Goal: Find specific page/section

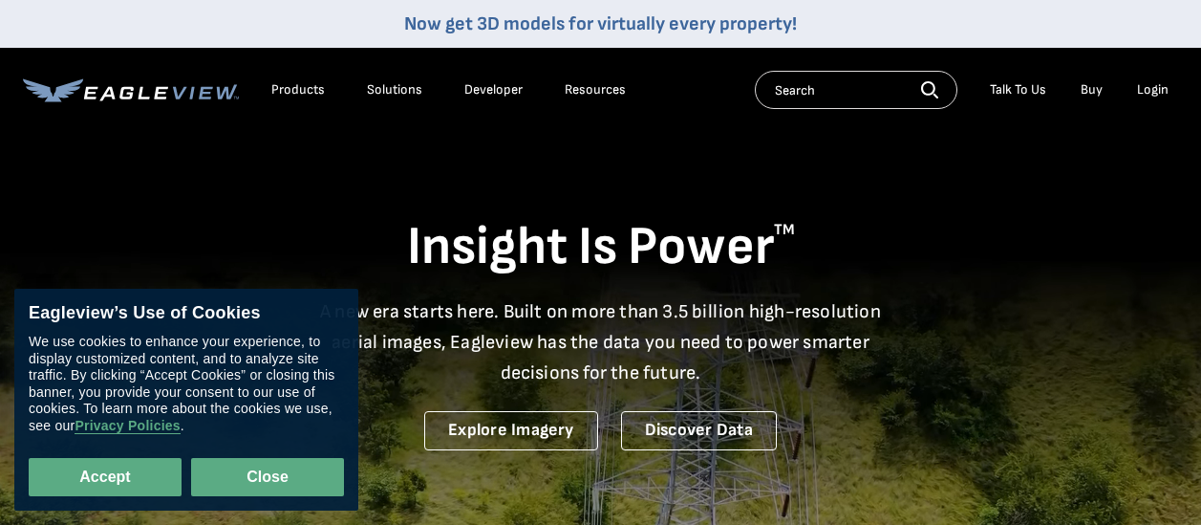
click at [271, 475] on button "Close" at bounding box center [267, 477] width 153 height 38
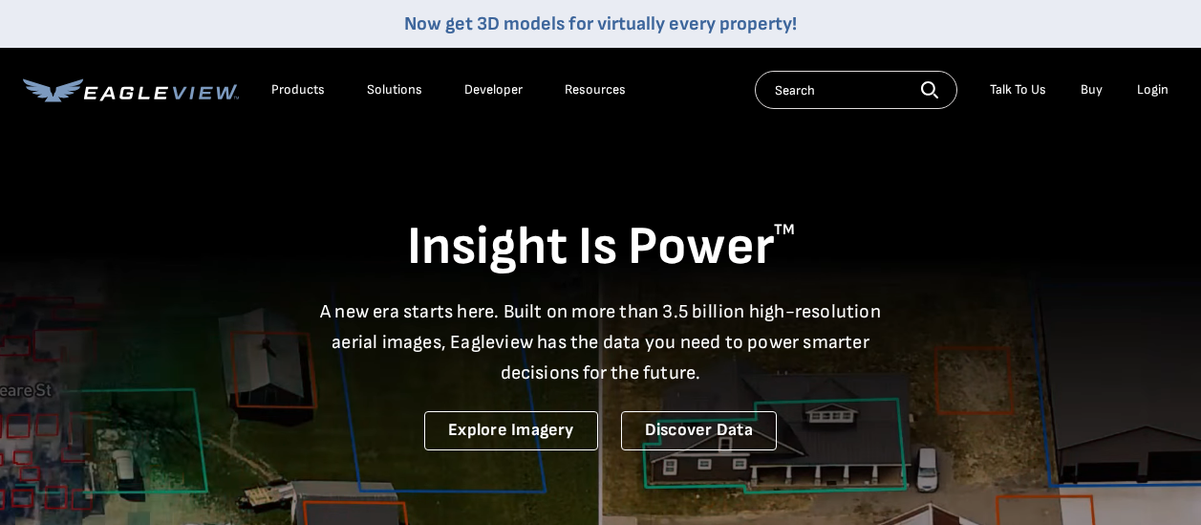
click at [771, 85] on input "text" at bounding box center [856, 90] width 203 height 38
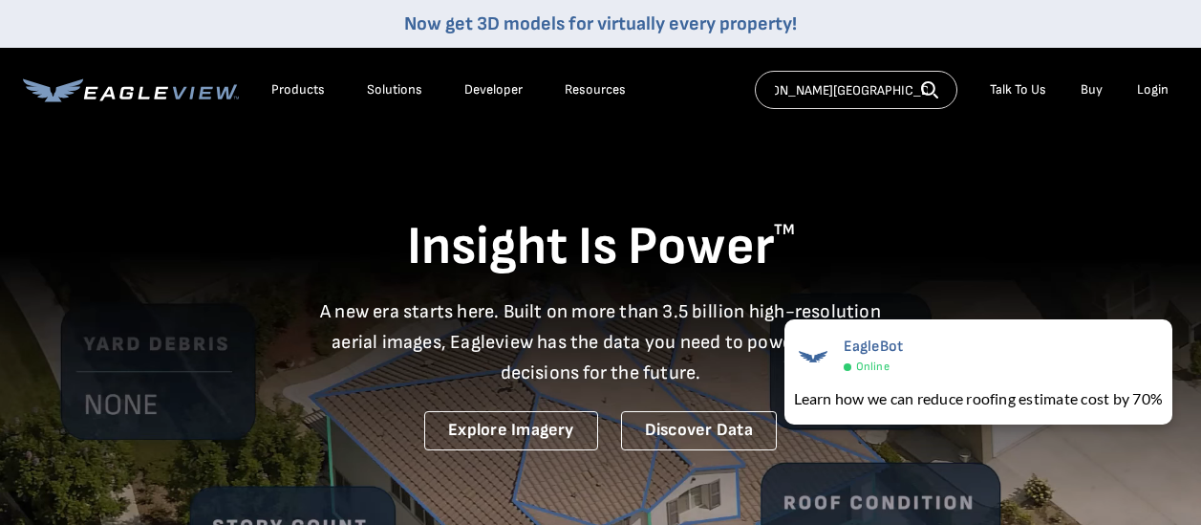
scroll to position [0, 40]
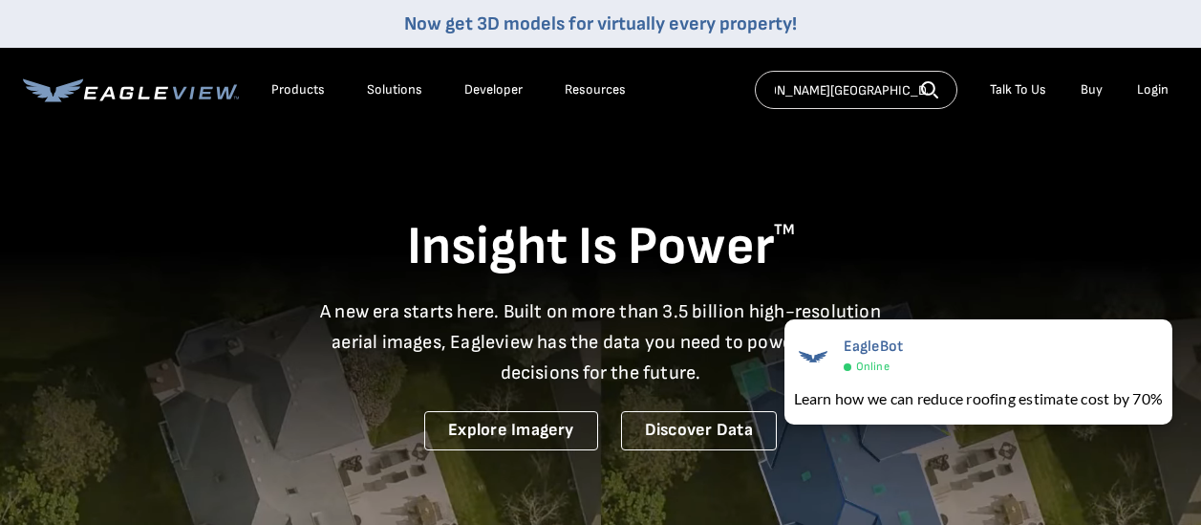
click at [874, 86] on input "[PERSON_NAME][GEOGRAPHIC_DATA] [GEOGRAPHIC_DATA] [GEOGRAPHIC_DATA]" at bounding box center [856, 90] width 203 height 38
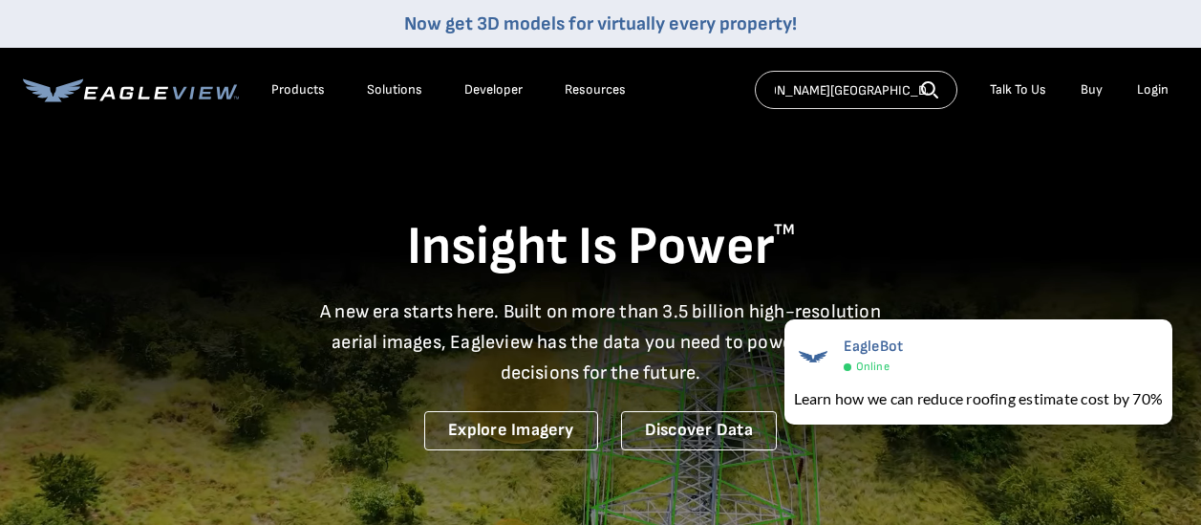
type input "[PERSON_NAME][GEOGRAPHIC_DATA] Elizabeth [GEOGRAPHIC_DATA]"
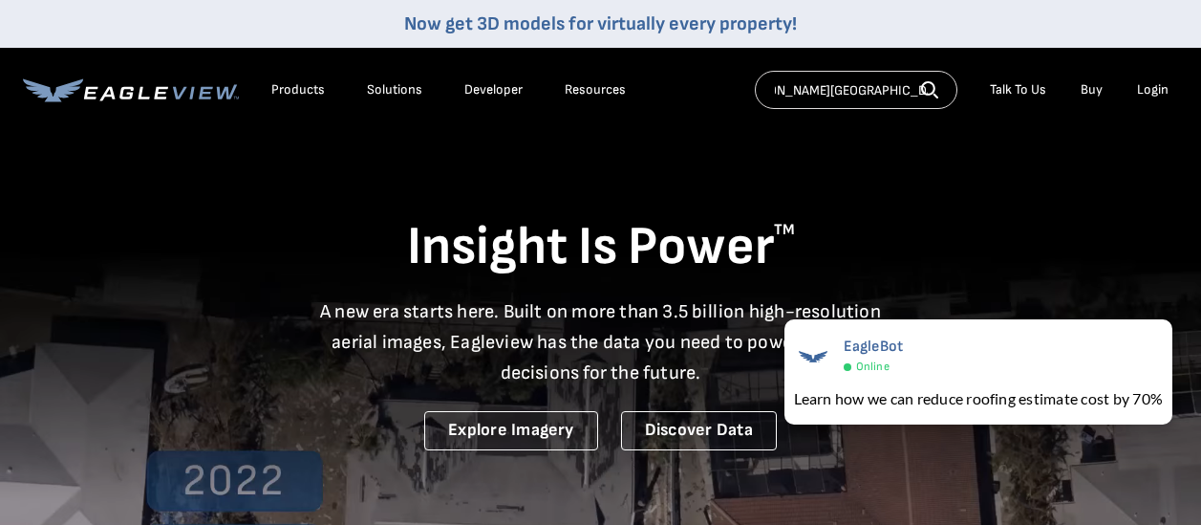
scroll to position [0, 0]
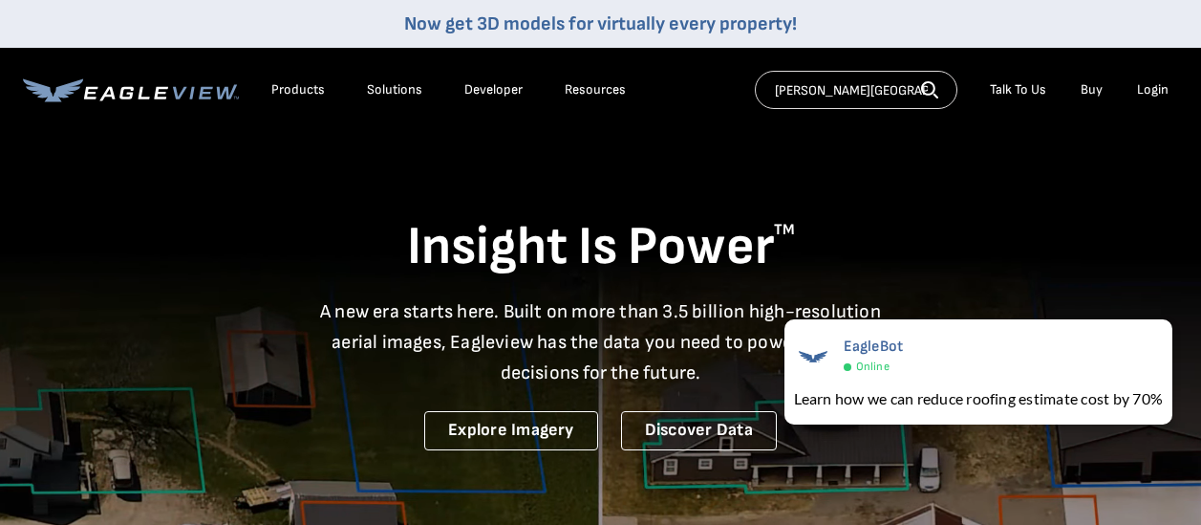
click at [925, 84] on icon "button" at bounding box center [928, 88] width 14 height 14
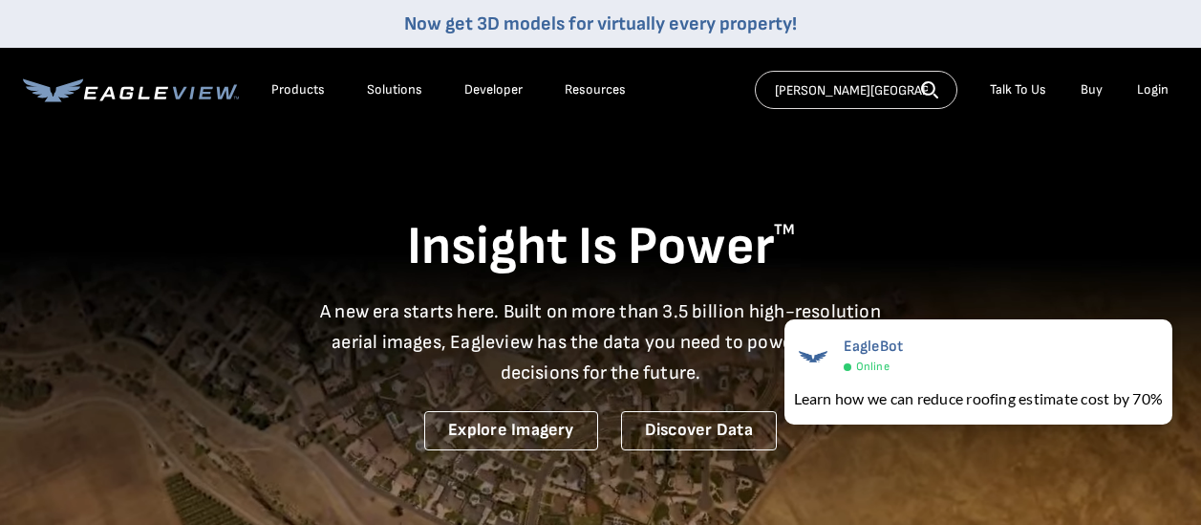
click at [926, 85] on icon "button" at bounding box center [929, 89] width 17 height 17
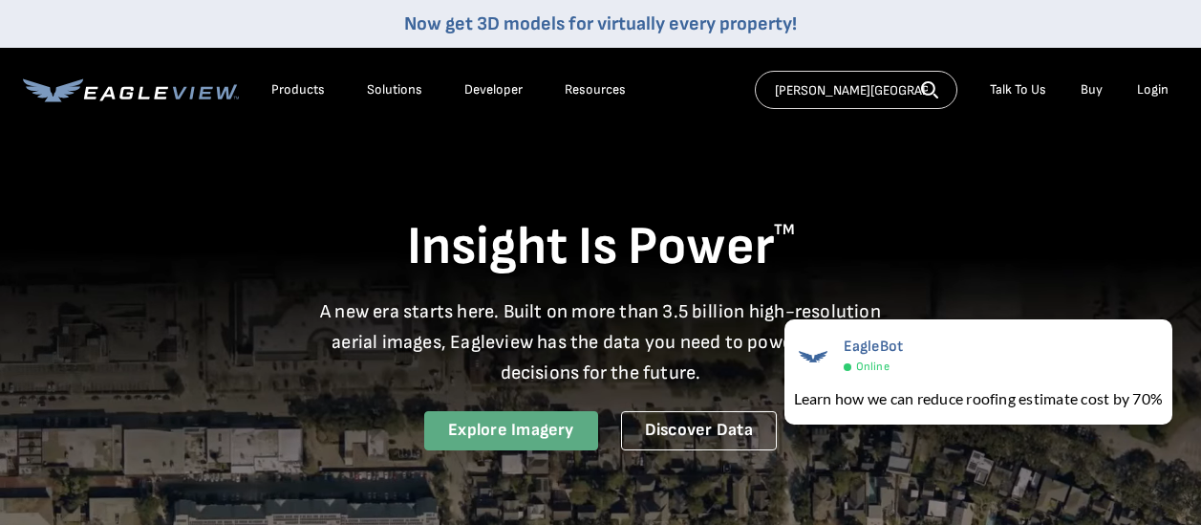
click at [458, 430] on link "Explore Imagery" at bounding box center [511, 430] width 174 height 39
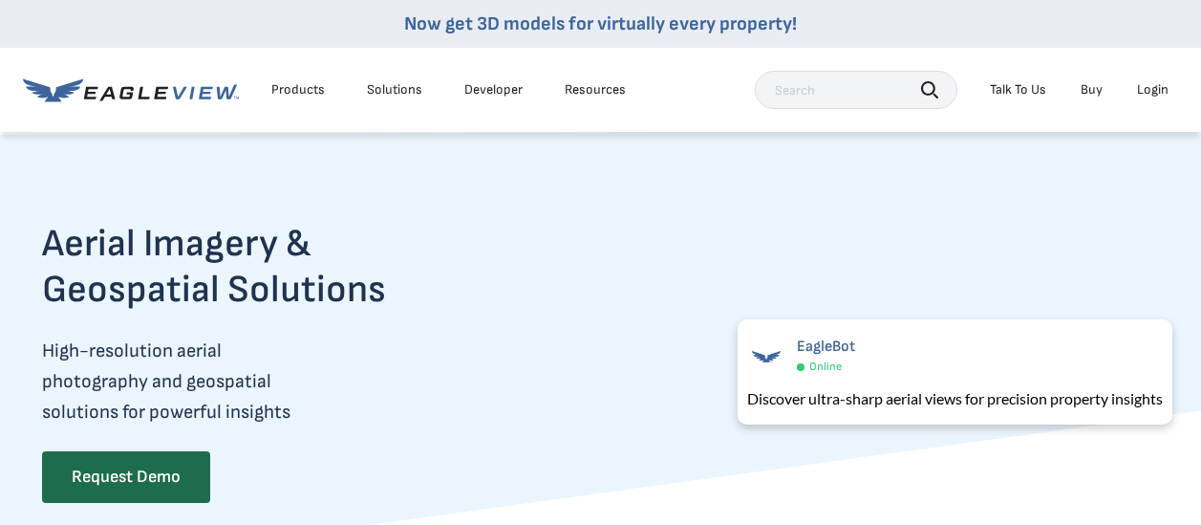
click at [402, 218] on div "Aerial Imagery & Geospatial Solutions High-resolution aerial photography and ge…" at bounding box center [600, 374] width 1201 height 402
